Goal: Task Accomplishment & Management: Manage account settings

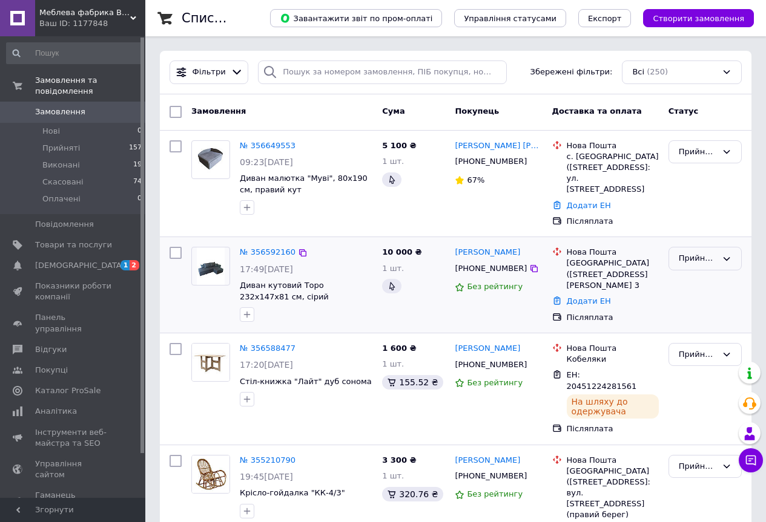
click at [714, 257] on div "Прийнято" at bounding box center [698, 258] width 38 height 13
click at [700, 302] on li "Скасовано" at bounding box center [705, 306] width 72 height 22
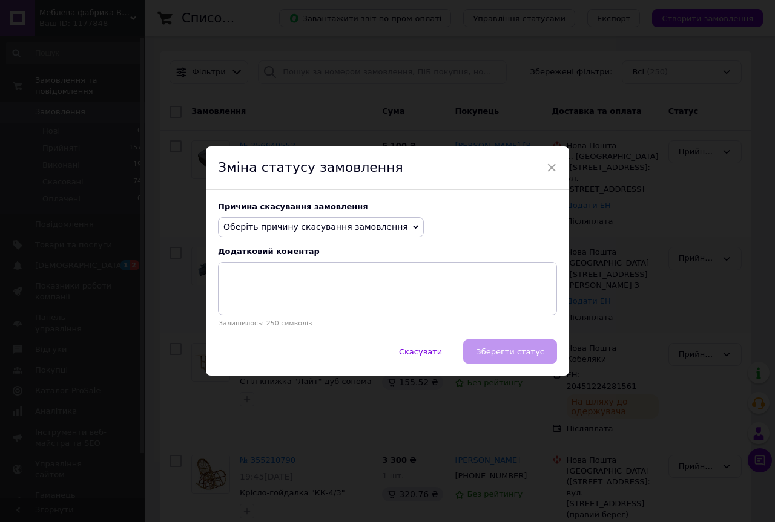
click at [413, 226] on icon at bounding box center [415, 228] width 5 height 4
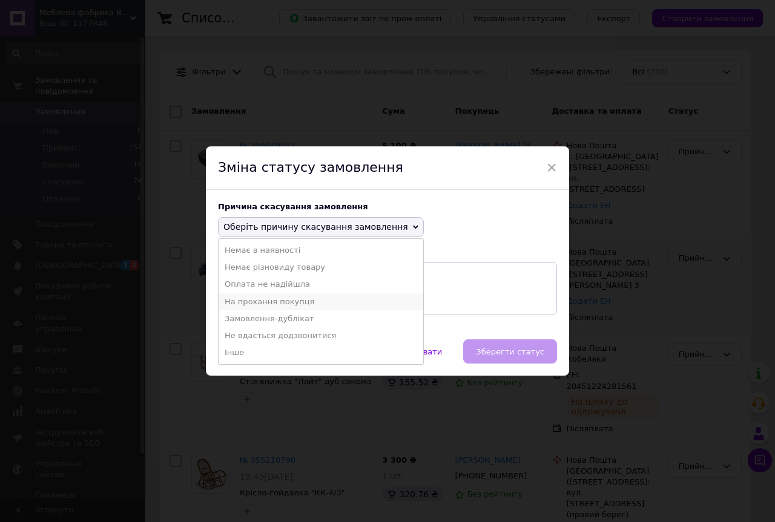
click at [292, 302] on li "На прохання покупця" at bounding box center [321, 302] width 205 height 17
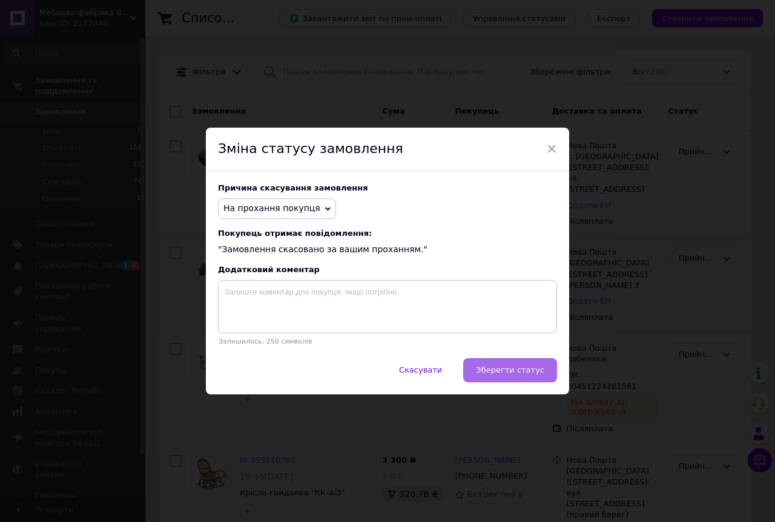
click at [506, 375] on span "Зберегти статус" at bounding box center [510, 370] width 68 height 9
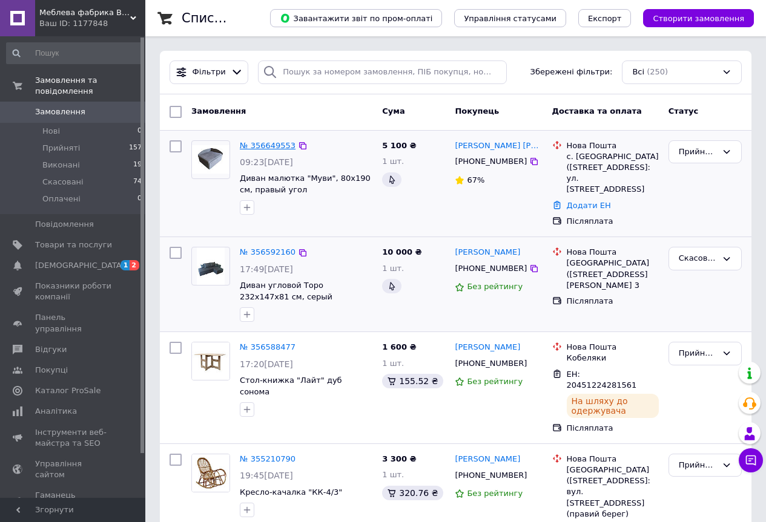
click at [278, 144] on link "№ 356649553" at bounding box center [268, 145] width 56 height 9
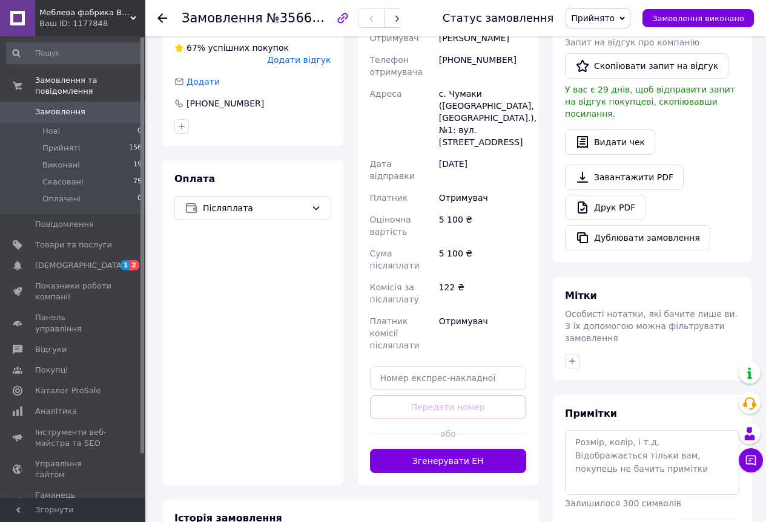
scroll to position [303, 0]
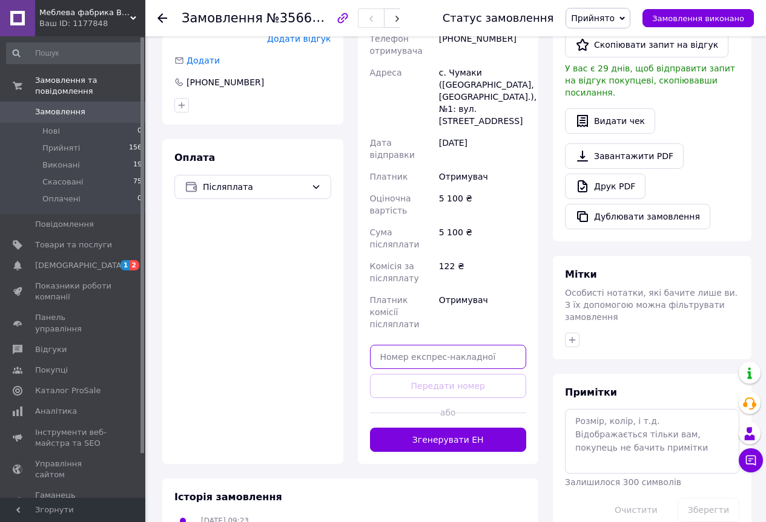
click at [456, 345] on input "text" at bounding box center [448, 357] width 157 height 24
paste input "20451225200567"
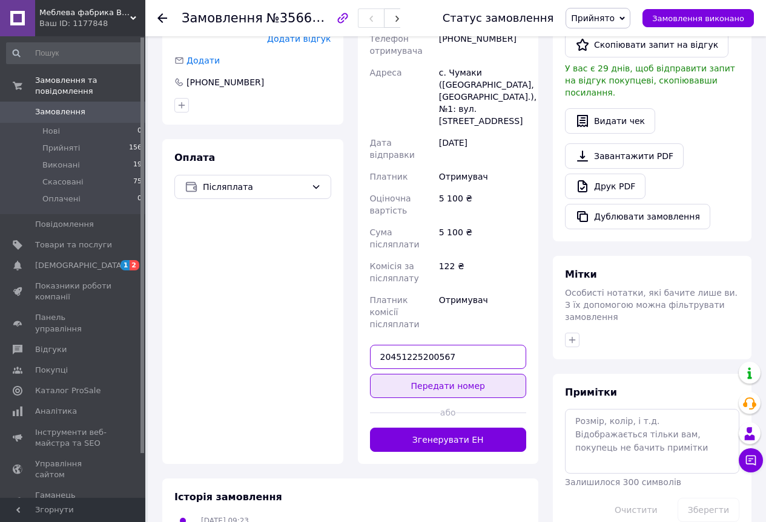
type input "20451225200567"
click at [449, 374] on button "Передати номер" at bounding box center [448, 386] width 157 height 24
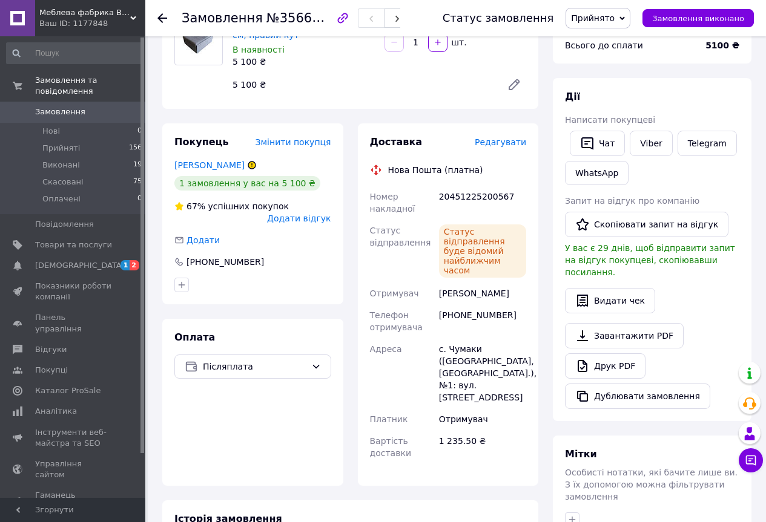
scroll to position [0, 0]
